Goal: Use online tool/utility: Utilize a website feature to perform a specific function

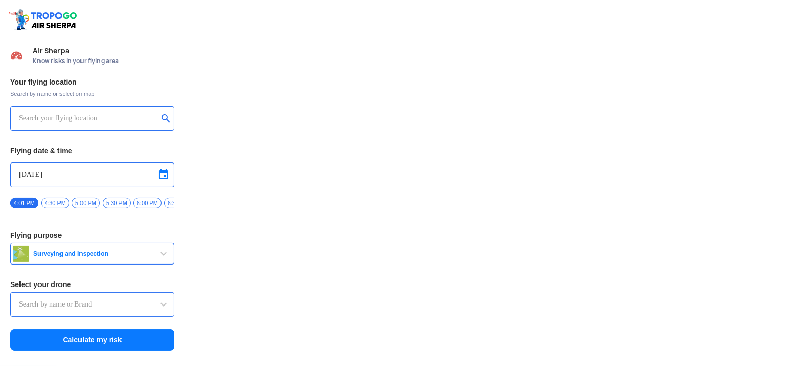
type input "Switch UAV"
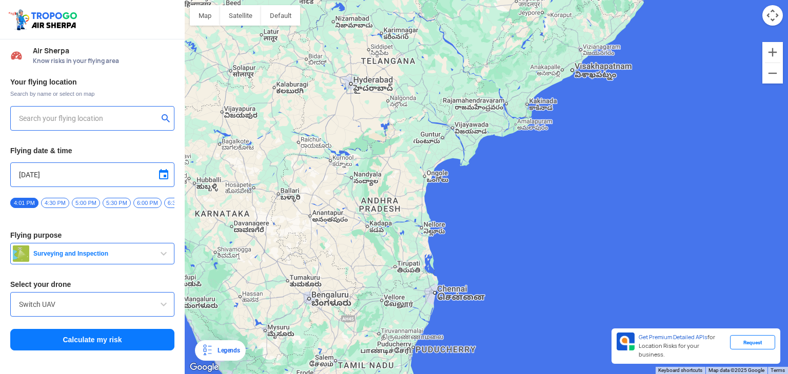
drag, startPoint x: 516, startPoint y: 146, endPoint x: 787, endPoint y: 208, distance: 277.8
click at [787, 208] on div at bounding box center [486, 187] width 603 height 374
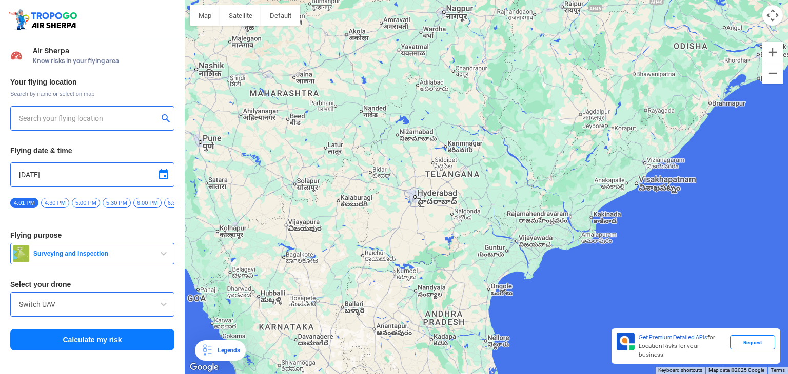
drag, startPoint x: 409, startPoint y: 105, endPoint x: 478, endPoint y: 219, distance: 133.7
click at [478, 219] on div at bounding box center [486, 187] width 603 height 374
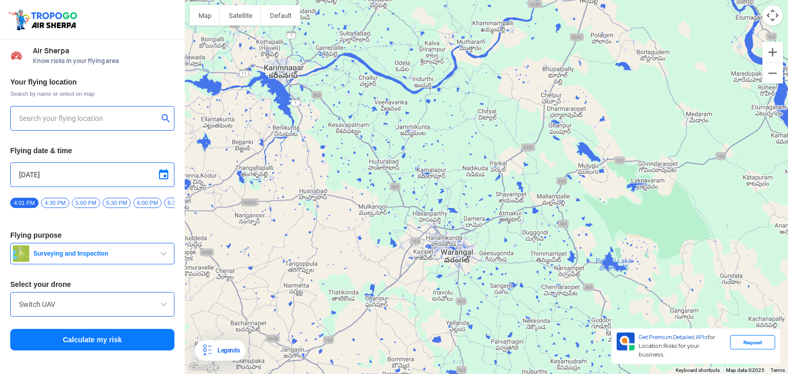
drag, startPoint x: 603, startPoint y: 316, endPoint x: 406, endPoint y: 265, distance: 204.1
click at [406, 265] on div at bounding box center [486, 187] width 603 height 374
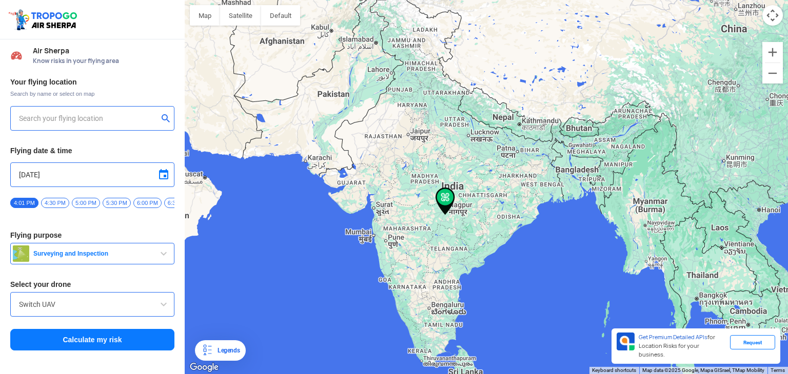
type input "[STREET_ADDRESS]"
click at [168, 119] on img at bounding box center [166, 118] width 10 height 10
click at [79, 122] on input "w" at bounding box center [88, 118] width 139 height 12
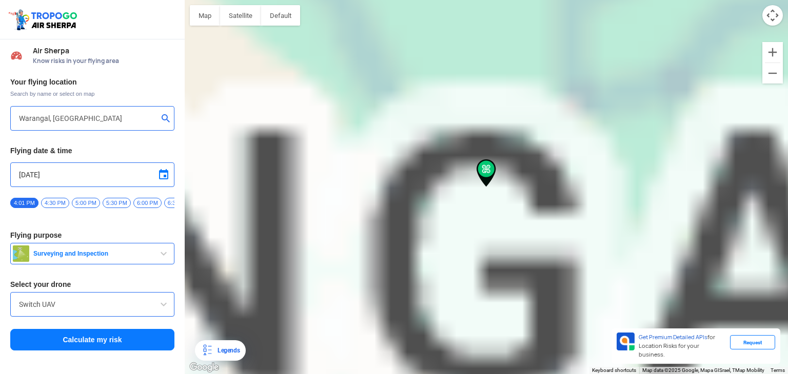
type input "[PERSON_NAME], [GEOGRAPHIC_DATA], [GEOGRAPHIC_DATA] 506002, [GEOGRAPHIC_DATA]"
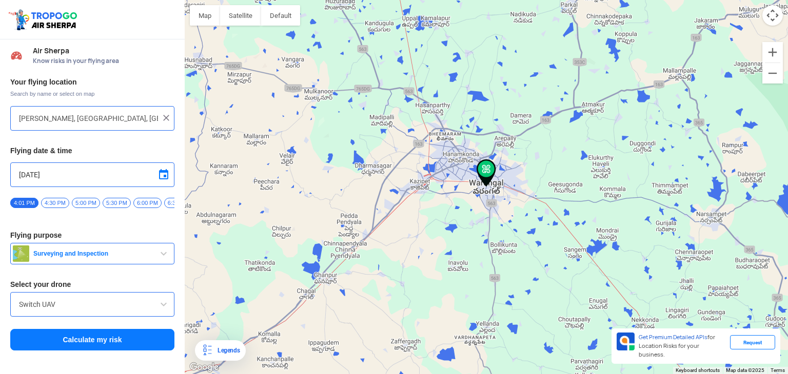
click at [96, 311] on input "Switch UAV" at bounding box center [92, 305] width 147 height 12
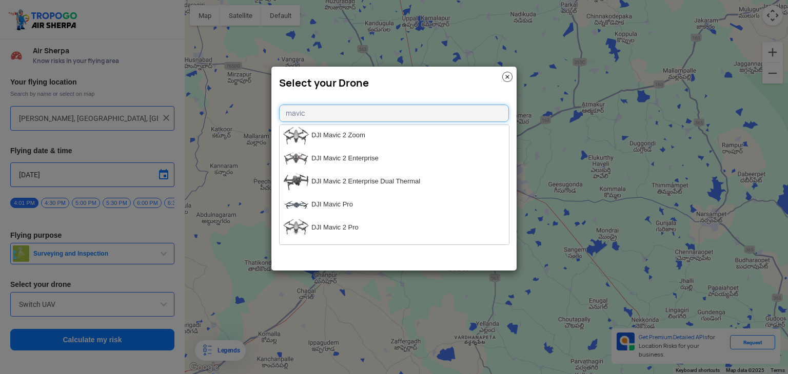
scroll to position [157, 0]
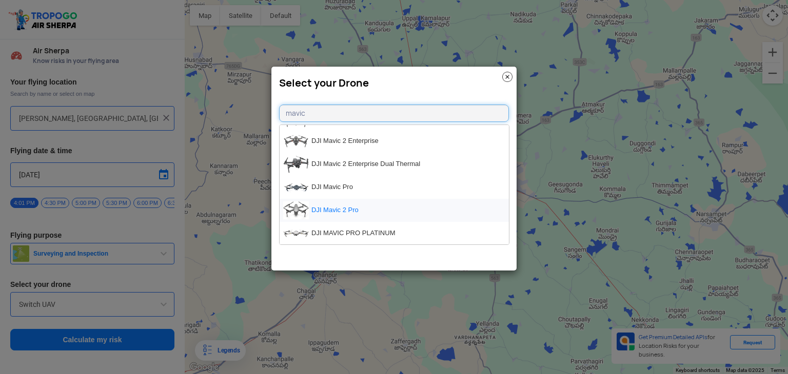
type input "mavic"
click at [380, 208] on li "DJI Mavic 2 Pro" at bounding box center [394, 210] width 229 height 23
type input "DJI Mavic 2 Pro"
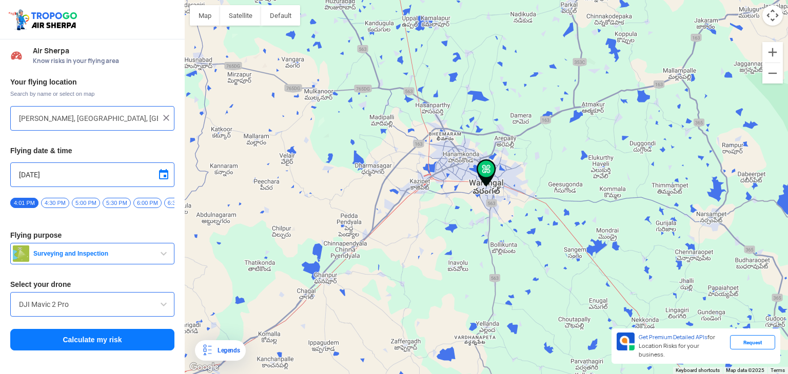
click at [105, 339] on button "Calculate my risk" at bounding box center [92, 340] width 164 height 22
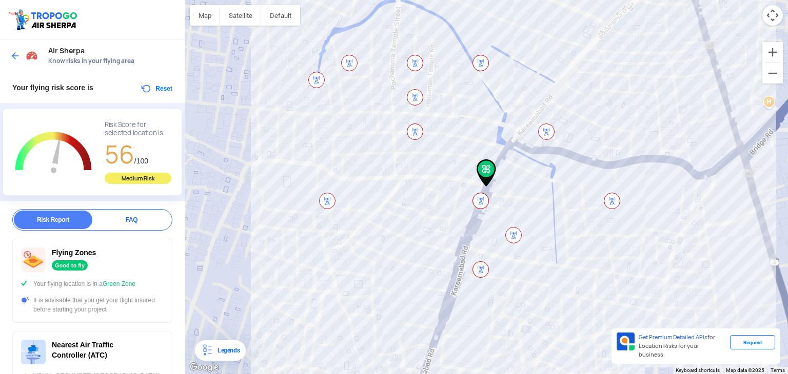
click at [417, 132] on img at bounding box center [415, 132] width 16 height 16
